Goal: Navigation & Orientation: Find specific page/section

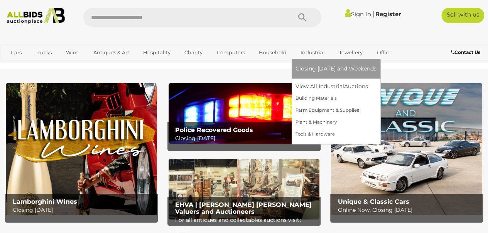
click at [312, 56] on link "Industrial" at bounding box center [312, 52] width 34 height 13
click at [322, 86] on link "View All Industrial Auctions" at bounding box center [335, 87] width 81 height 12
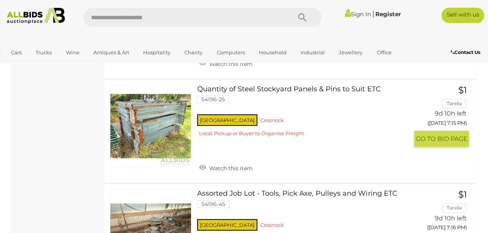
scroll to position [5478, 0]
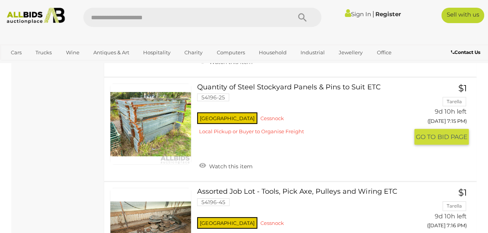
click at [129, 98] on link at bounding box center [150, 124] width 81 height 81
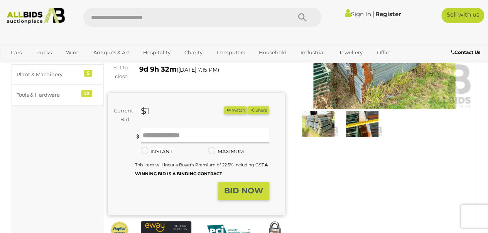
scroll to position [154, 0]
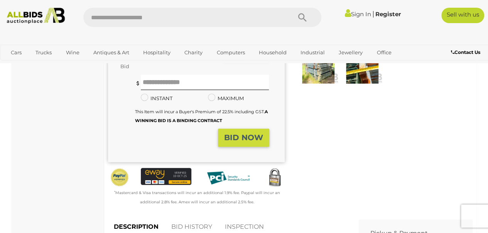
click at [359, 68] on img at bounding box center [362, 71] width 40 height 26
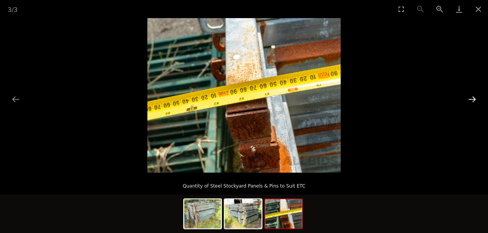
click at [471, 98] on button "Next slide" at bounding box center [472, 99] width 16 height 15
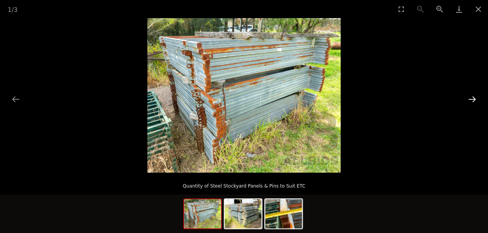
click at [471, 98] on button "Next slide" at bounding box center [472, 99] width 16 height 15
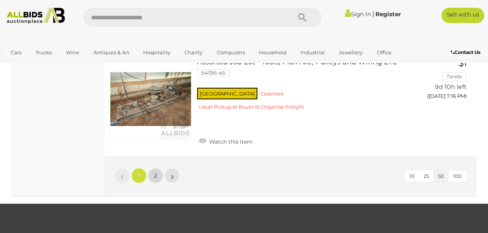
scroll to position [5617, 0]
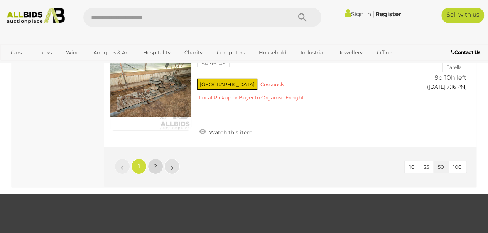
click at [154, 159] on link "2" at bounding box center [155, 166] width 15 height 15
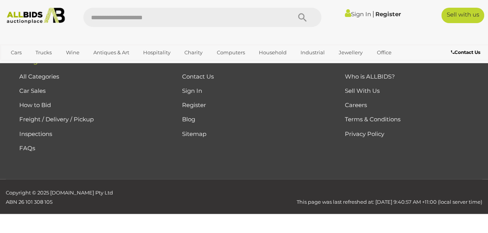
scroll to position [130, 0]
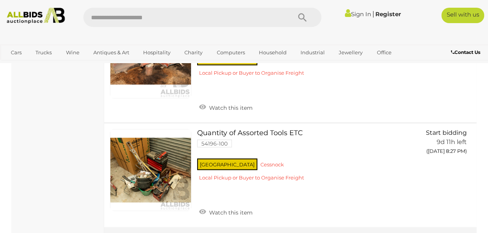
scroll to position [5106, 0]
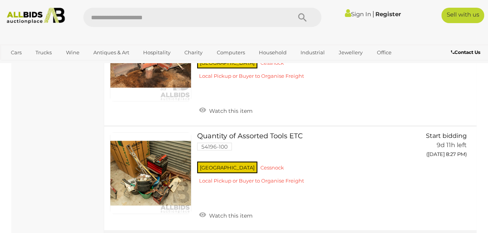
scroll to position [130, 0]
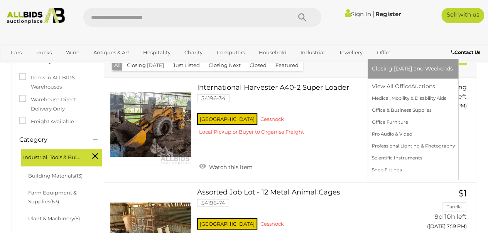
click at [381, 54] on link "Office" at bounding box center [383, 52] width 25 height 13
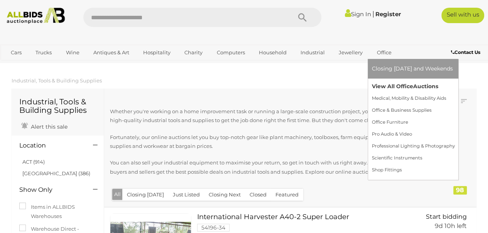
click at [397, 89] on link "View All Office Auctions" at bounding box center [412, 87] width 83 height 12
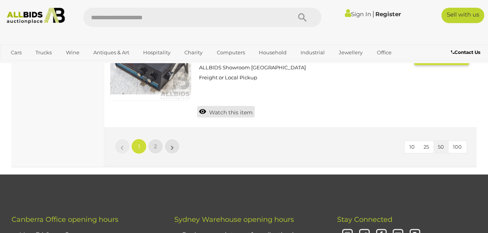
scroll to position [5902, 0]
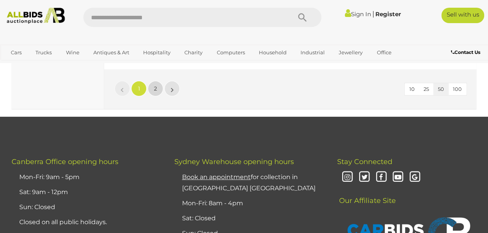
click at [154, 85] on span "2" at bounding box center [155, 88] width 3 height 7
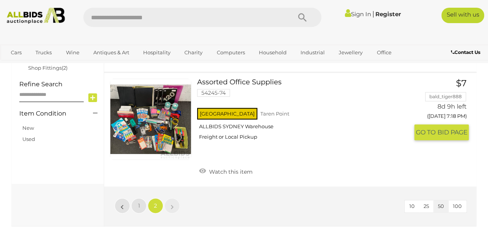
scroll to position [438, 0]
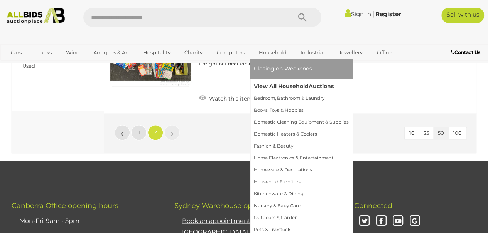
click at [283, 85] on link "View All Household Auctions" at bounding box center [301, 87] width 95 height 12
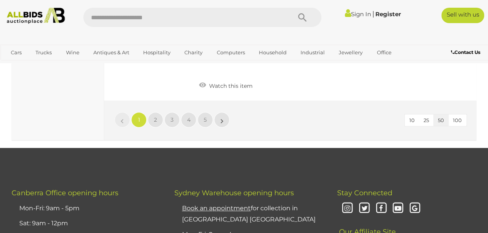
scroll to position [6095, 0]
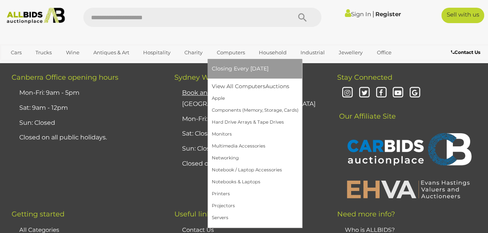
click at [228, 51] on link "Computers" at bounding box center [230, 52] width 38 height 13
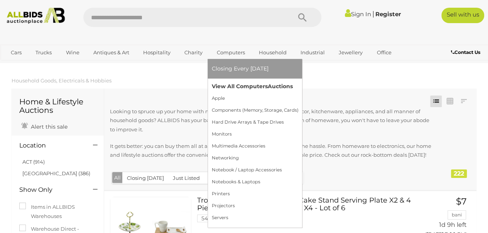
click at [226, 87] on link "View All Computers Auctions" at bounding box center [254, 87] width 87 height 12
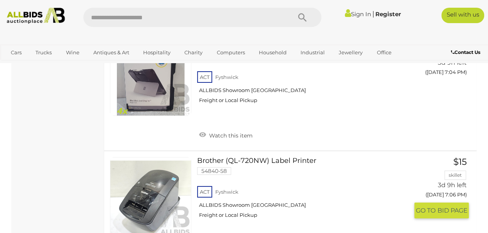
scroll to position [1350, 0]
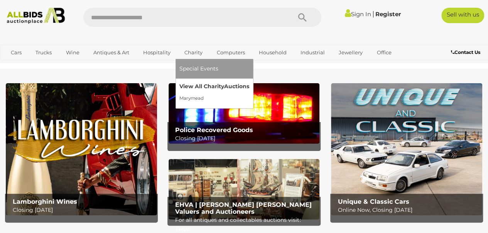
click at [202, 86] on link "View All Charity Auctions" at bounding box center [214, 87] width 70 height 12
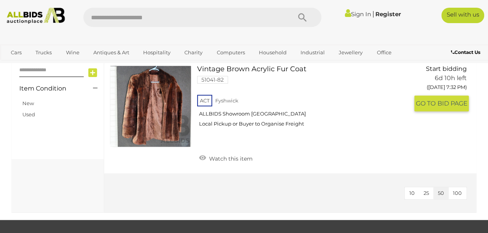
scroll to position [309, 0]
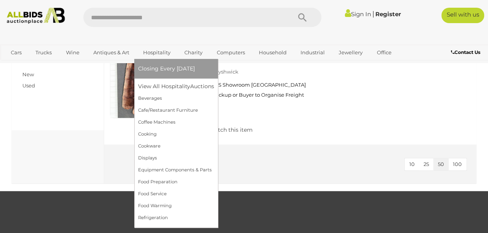
click at [168, 53] on link "Hospitality" at bounding box center [156, 52] width 37 height 13
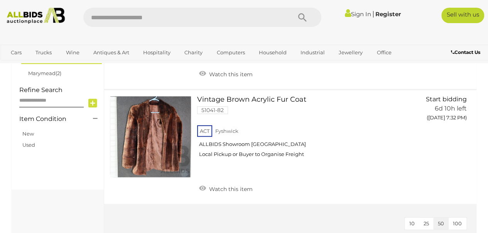
scroll to position [154, 0]
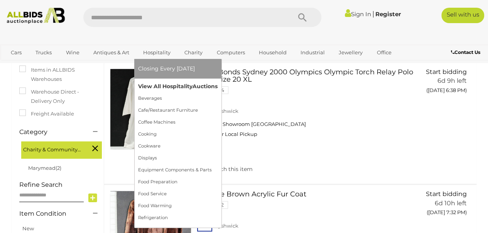
click at [170, 86] on link "View All Hospitality Auctions" at bounding box center [177, 87] width 79 height 12
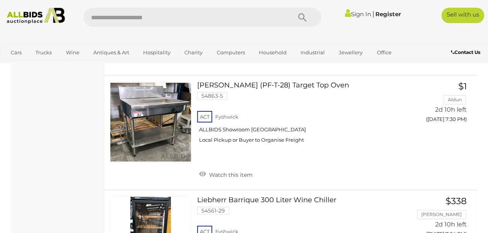
scroll to position [2967, 0]
